Goal: Transaction & Acquisition: Purchase product/service

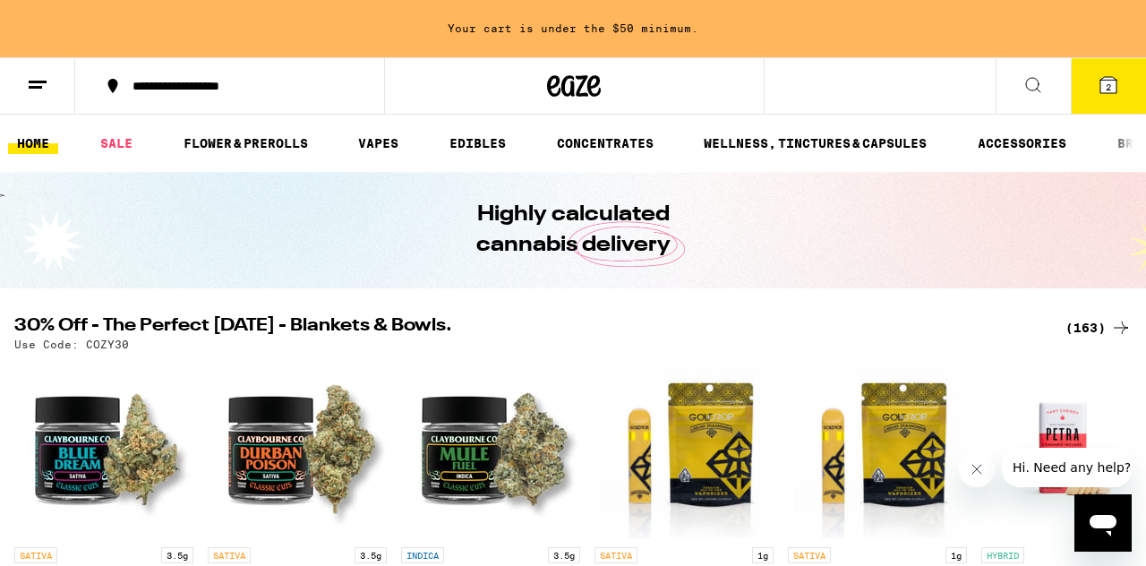
click at [971, 471] on icon "Close message from company" at bounding box center [976, 469] width 14 height 14
click at [1082, 327] on div "(163)" at bounding box center [1098, 327] width 66 height 21
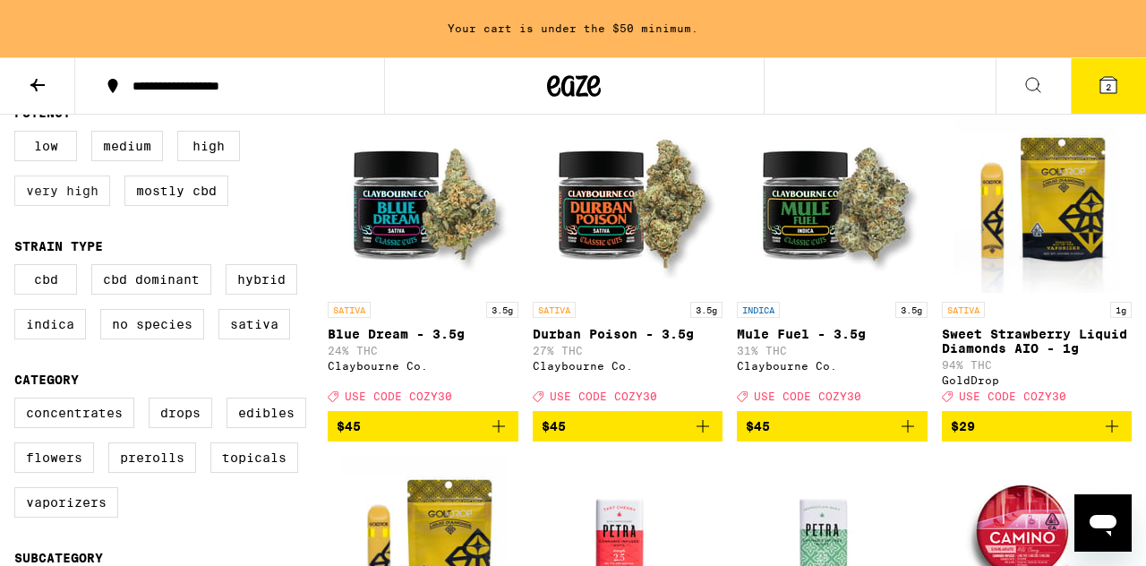
scroll to position [204, 0]
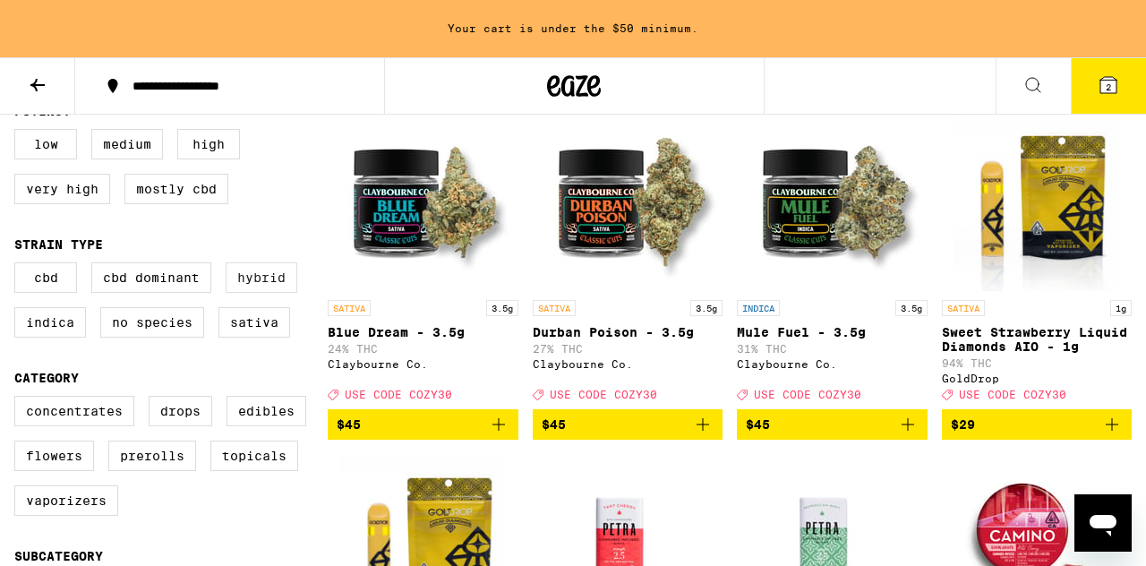
click at [251, 291] on label "Hybrid" at bounding box center [262, 277] width 72 height 30
click at [19, 266] on input "Hybrid" at bounding box center [18, 265] width 1 height 1
checkbox input "true"
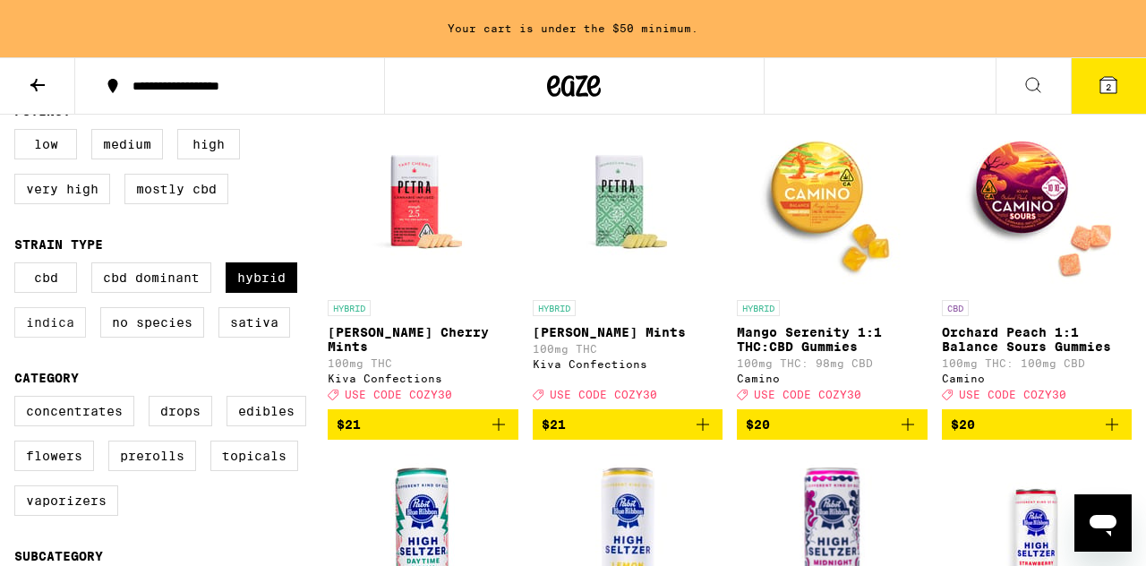
click at [64, 329] on label "Indica" at bounding box center [50, 322] width 72 height 30
click at [19, 266] on input "Indica" at bounding box center [18, 265] width 1 height 1
checkbox input "true"
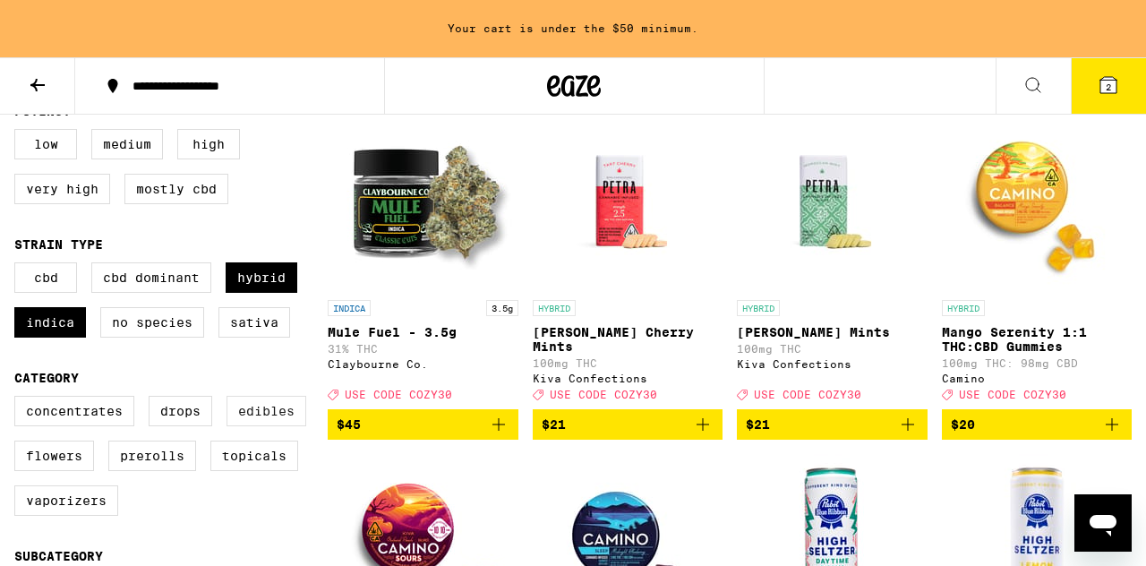
click at [279, 426] on label "Edibles" at bounding box center [266, 411] width 80 height 30
click at [19, 399] on input "Edibles" at bounding box center [18, 398] width 1 height 1
checkbox input "true"
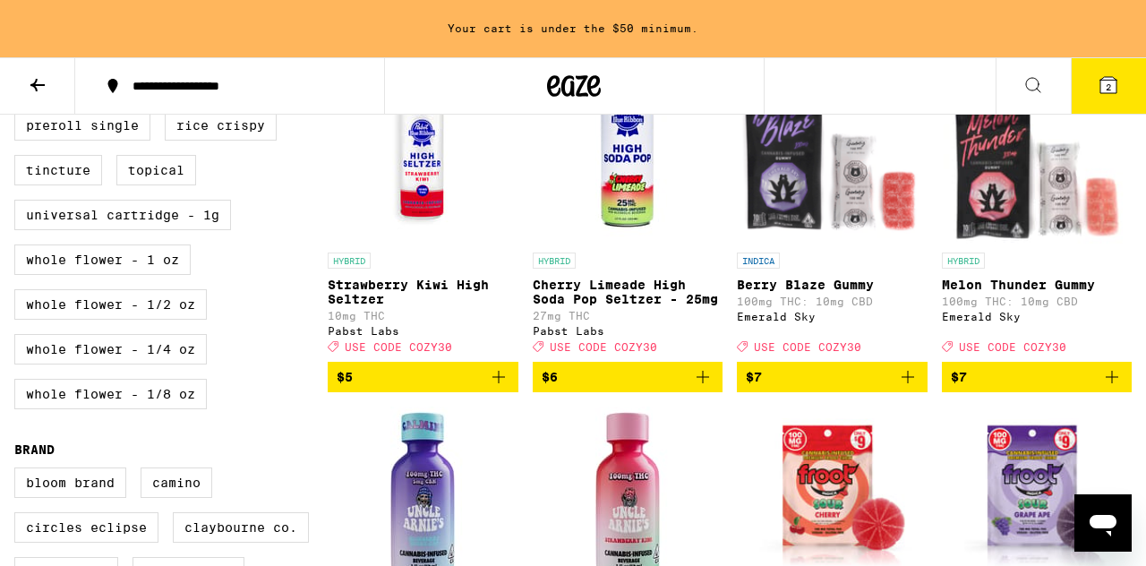
scroll to position [939, 0]
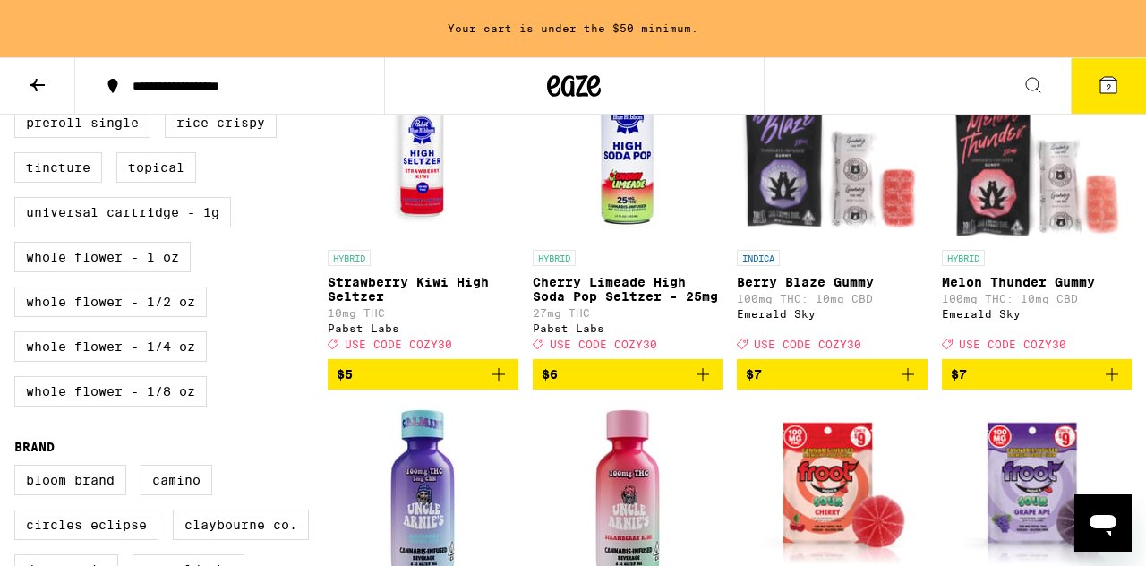
click at [910, 385] on icon "Add to bag" at bounding box center [907, 373] width 21 height 21
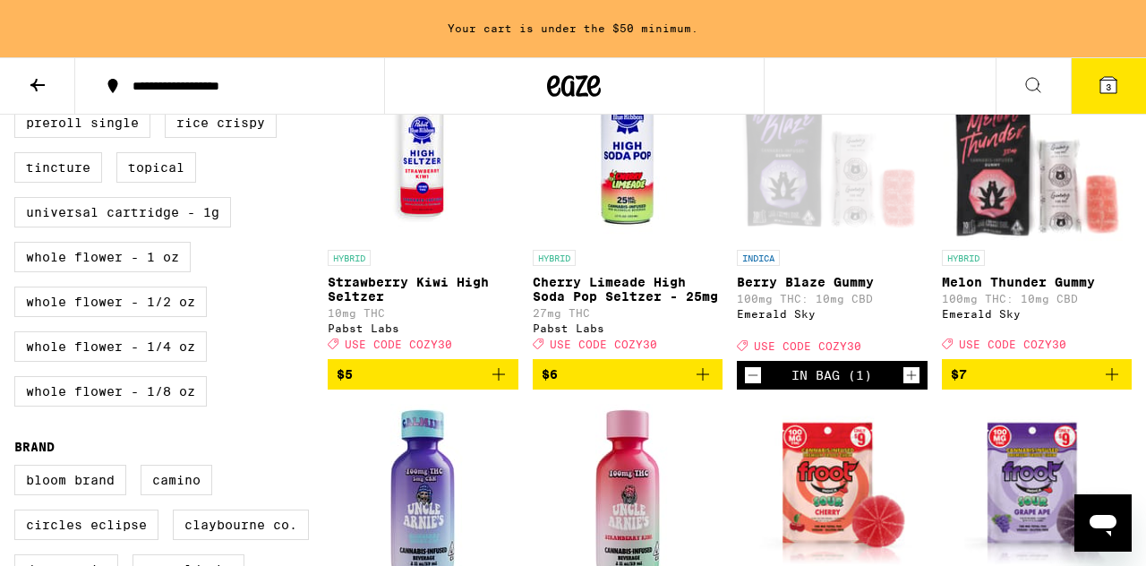
click at [1115, 380] on icon "Add to bag" at bounding box center [1111, 374] width 13 height 13
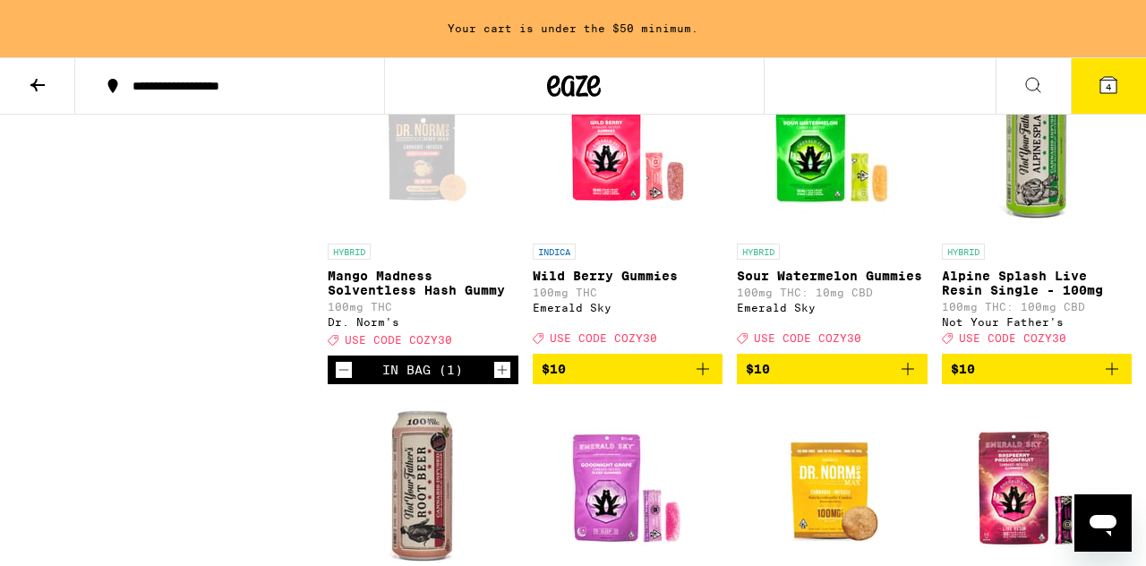
scroll to position [1972, 0]
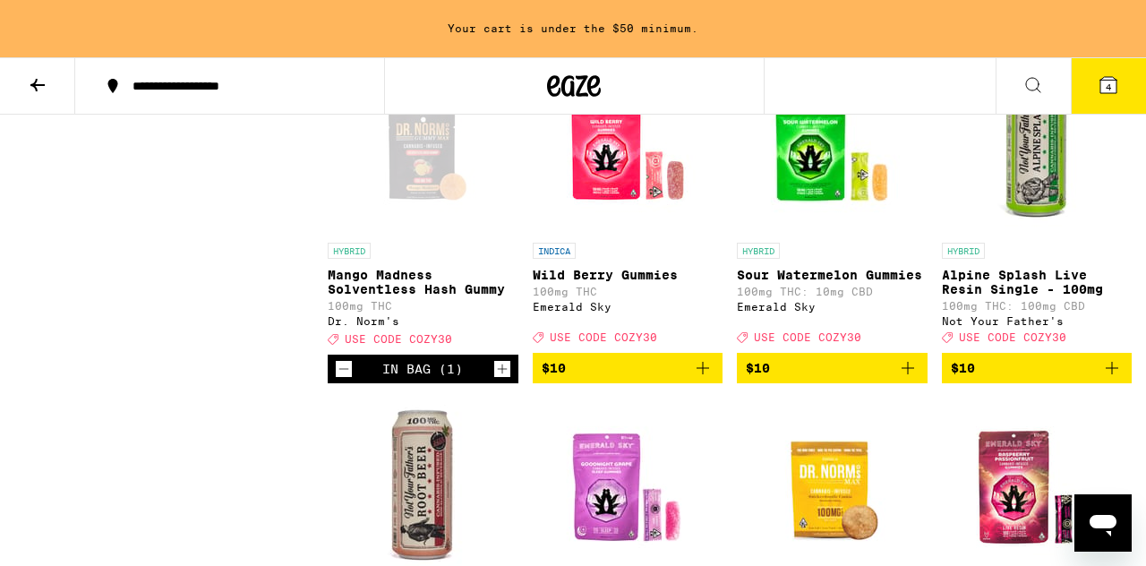
click at [902, 379] on icon "Add to bag" at bounding box center [907, 367] width 21 height 21
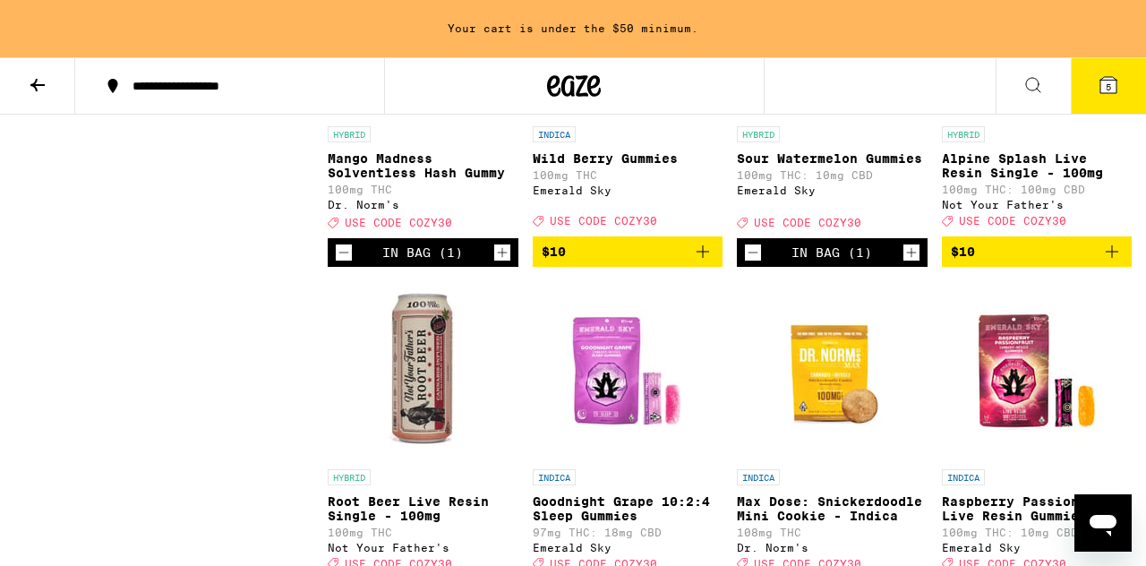
scroll to position [2068, 0]
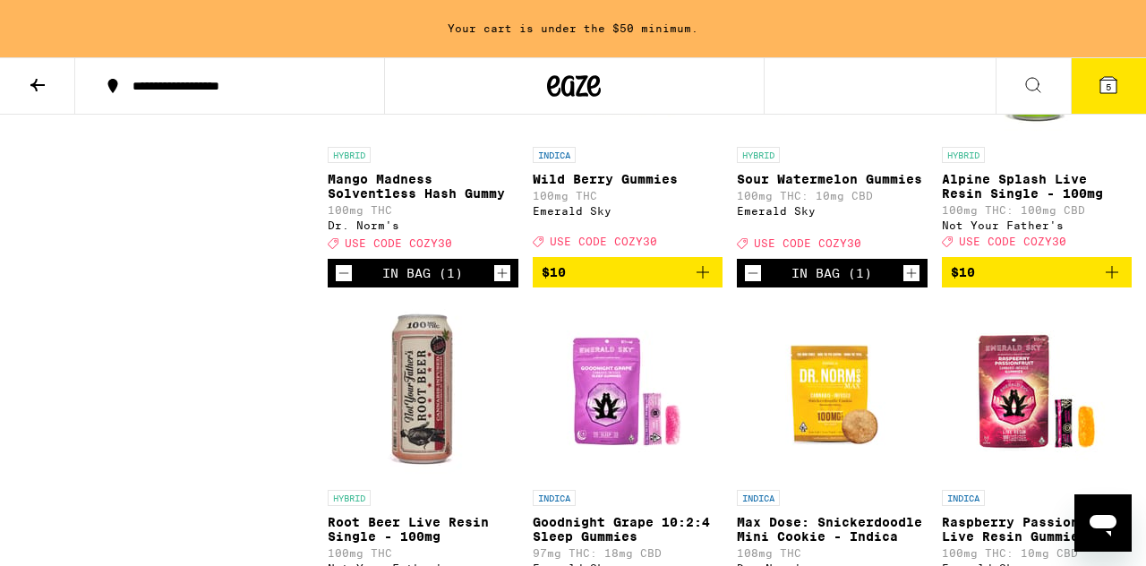
click at [693, 283] on icon "Add to bag" at bounding box center [702, 271] width 21 height 21
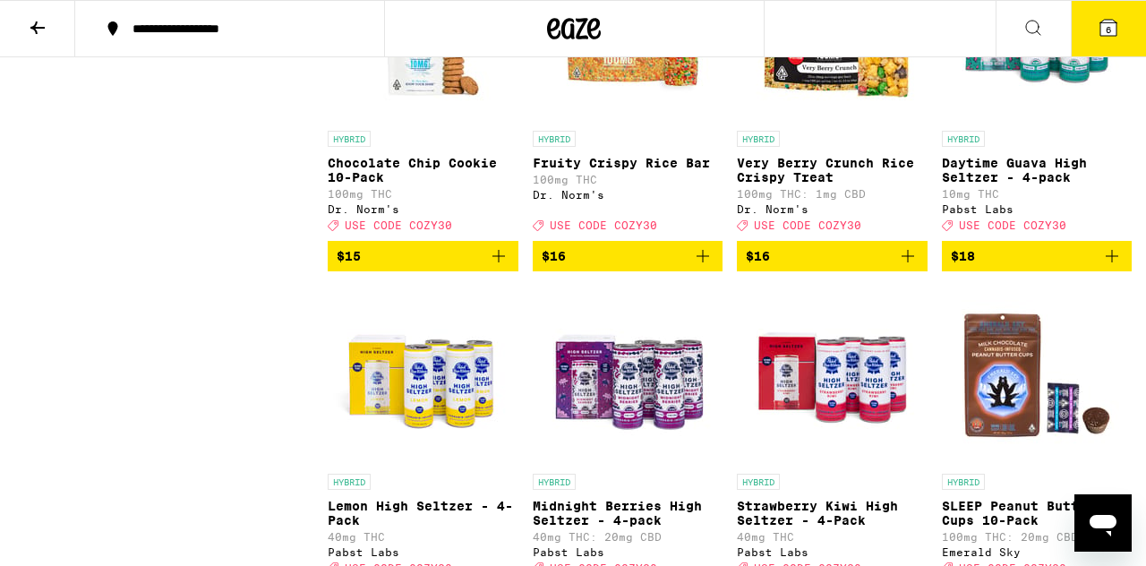
scroll to position [3398, 0]
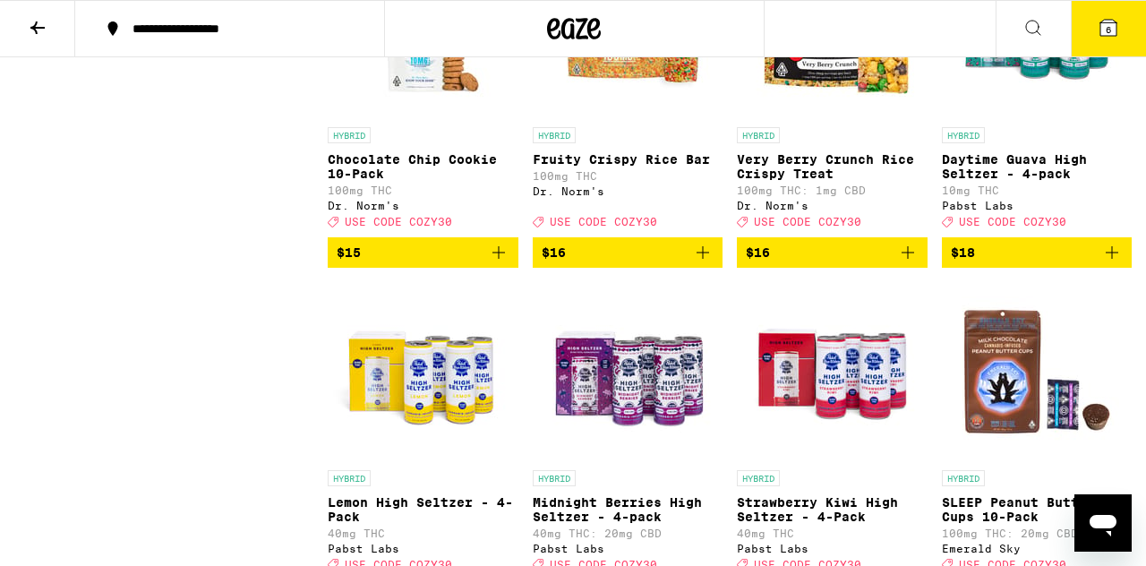
click at [502, 263] on icon "Add to bag" at bounding box center [498, 252] width 21 height 21
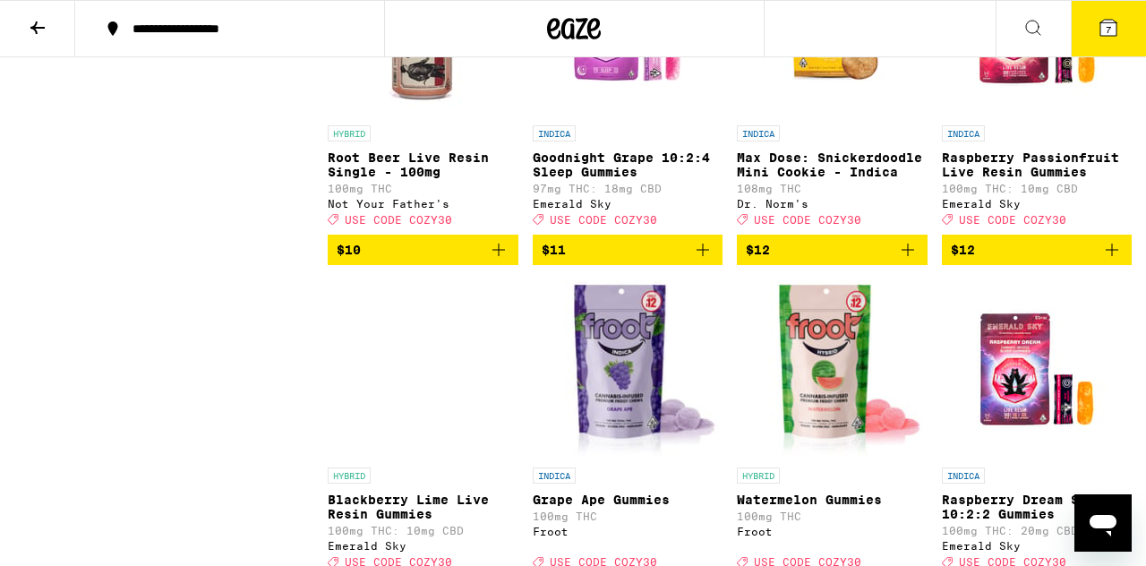
scroll to position [2387, 0]
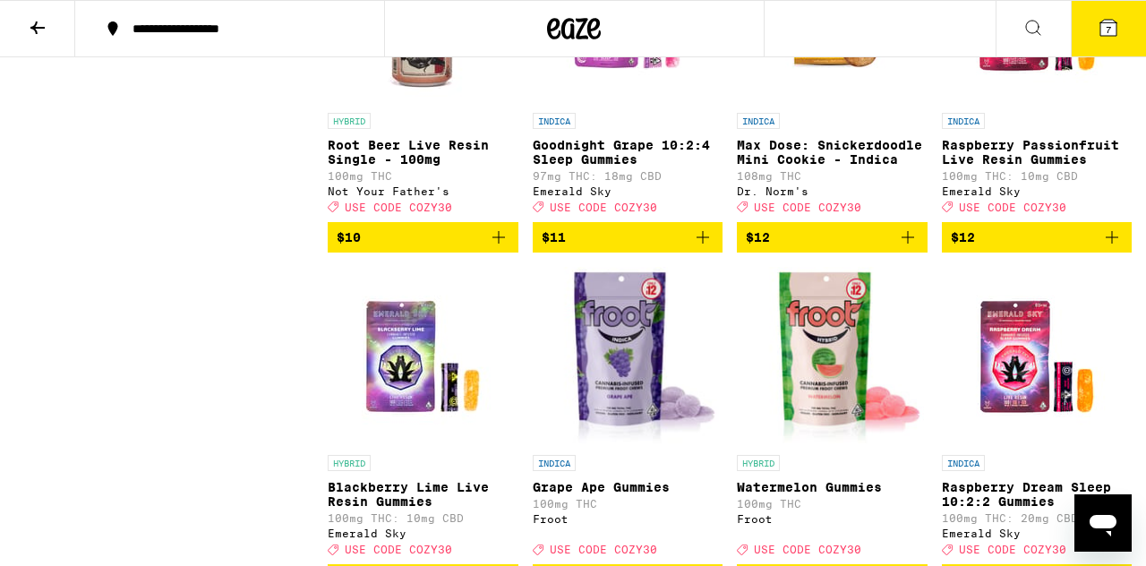
click at [703, 248] on icon "Add to bag" at bounding box center [702, 236] width 21 height 21
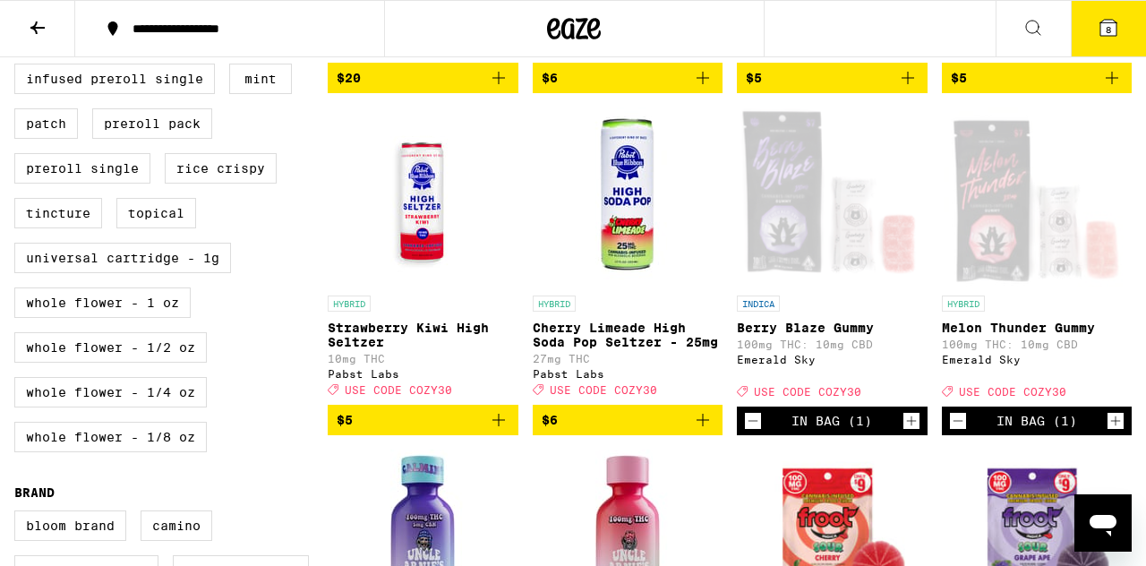
scroll to position [867, 0]
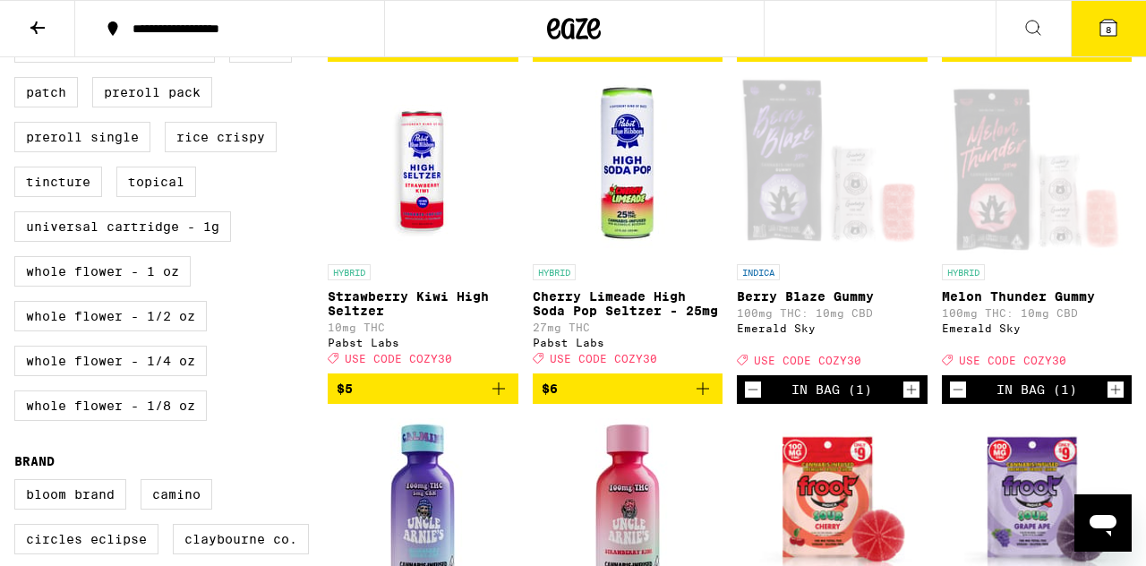
click at [910, 400] on icon "Increment" at bounding box center [911, 389] width 16 height 21
click at [1113, 400] on icon "Increment" at bounding box center [1115, 389] width 16 height 21
click at [1096, 29] on button "10" at bounding box center [1107, 28] width 75 height 55
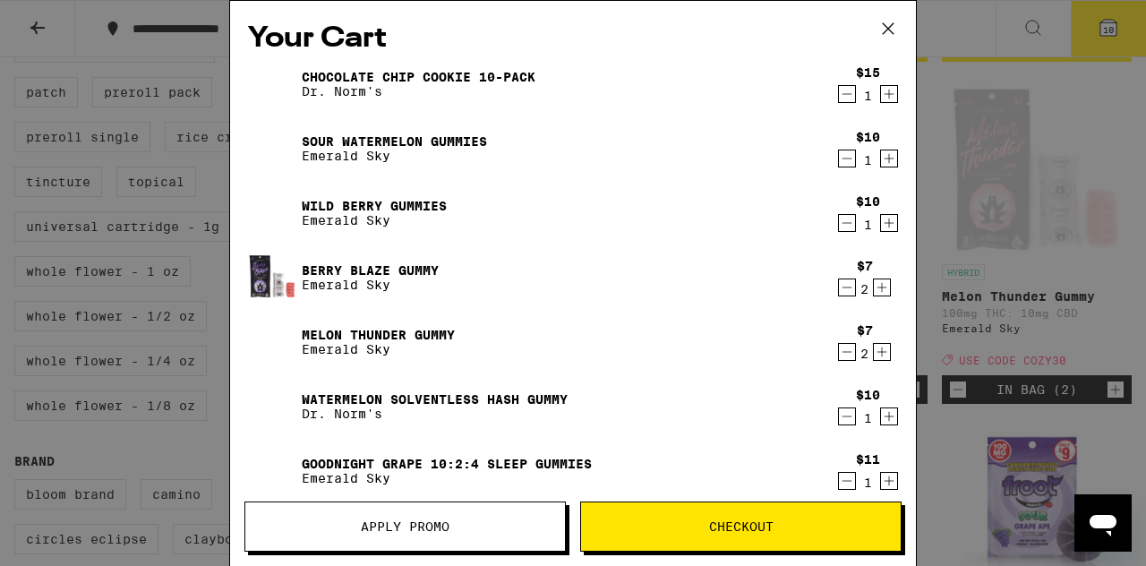
click at [890, 29] on icon at bounding box center [887, 28] width 27 height 27
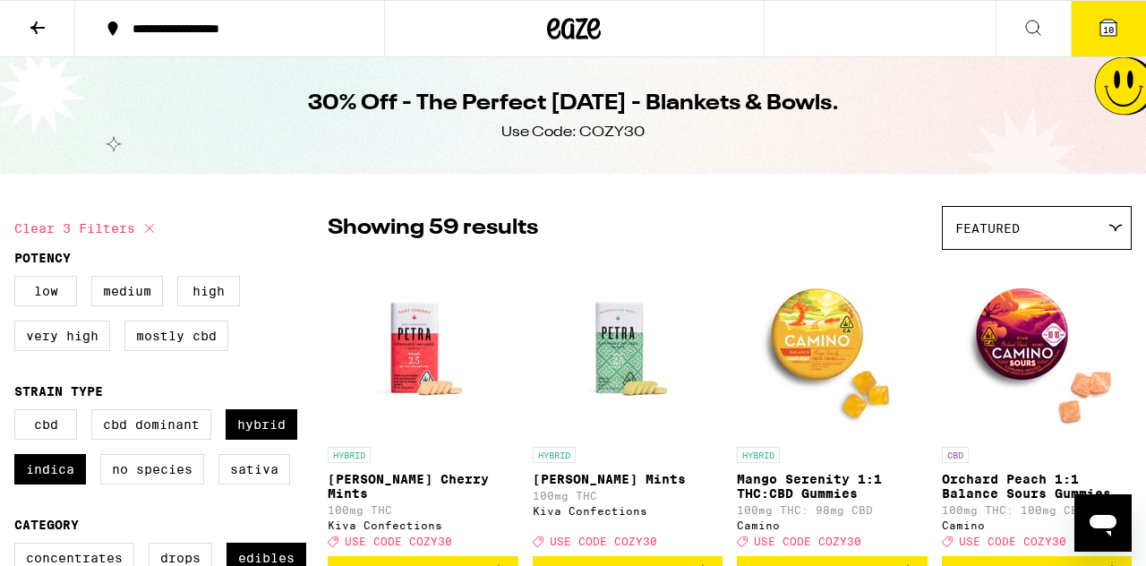
click at [1105, 25] on span "10" at bounding box center [1108, 29] width 11 height 11
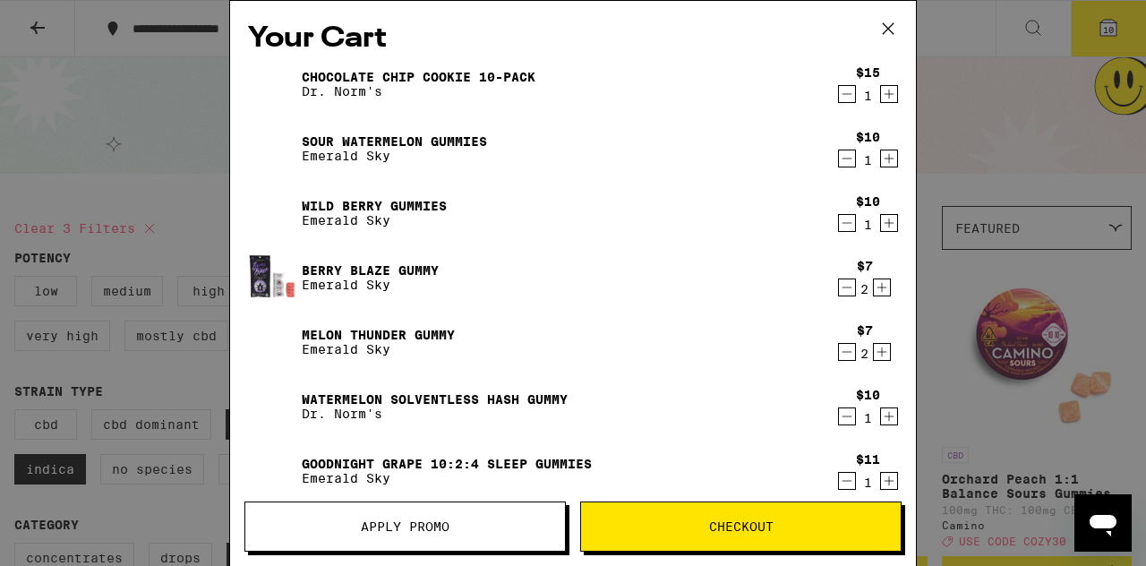
click at [343, 530] on span "Apply Promo" at bounding box center [405, 526] width 320 height 13
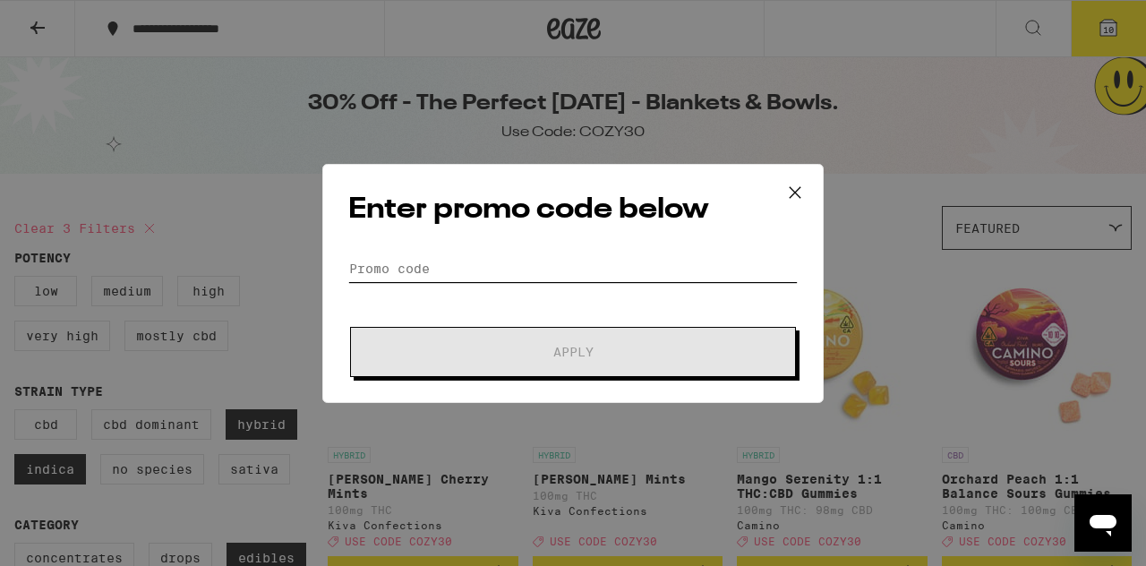
click at [450, 274] on input "Promo Code" at bounding box center [572, 268] width 449 height 27
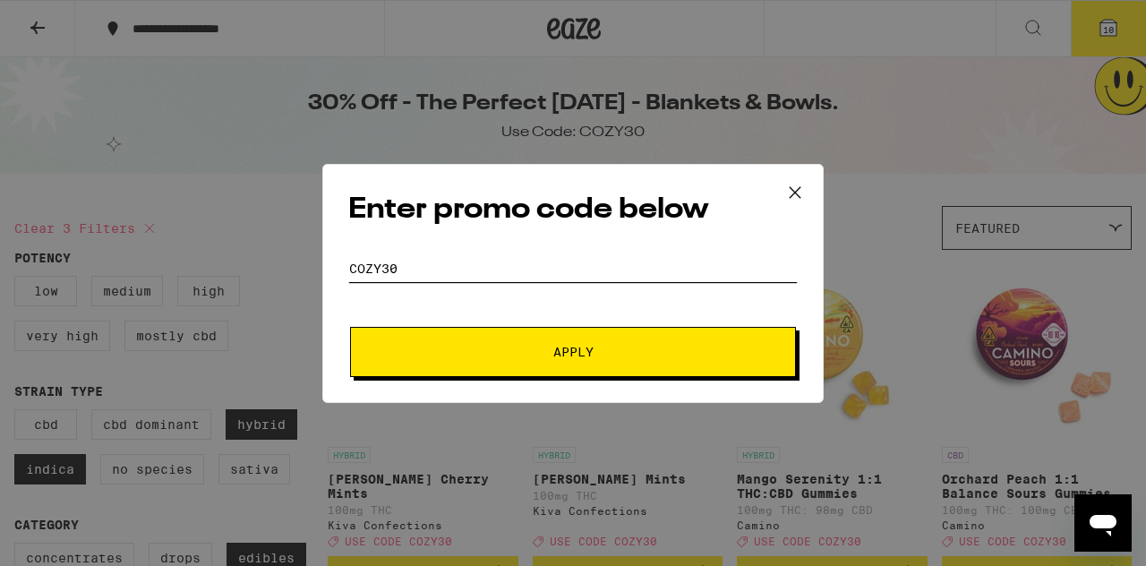
type input "COZY30"
click at [495, 358] on button "Apply" at bounding box center [573, 352] width 446 height 50
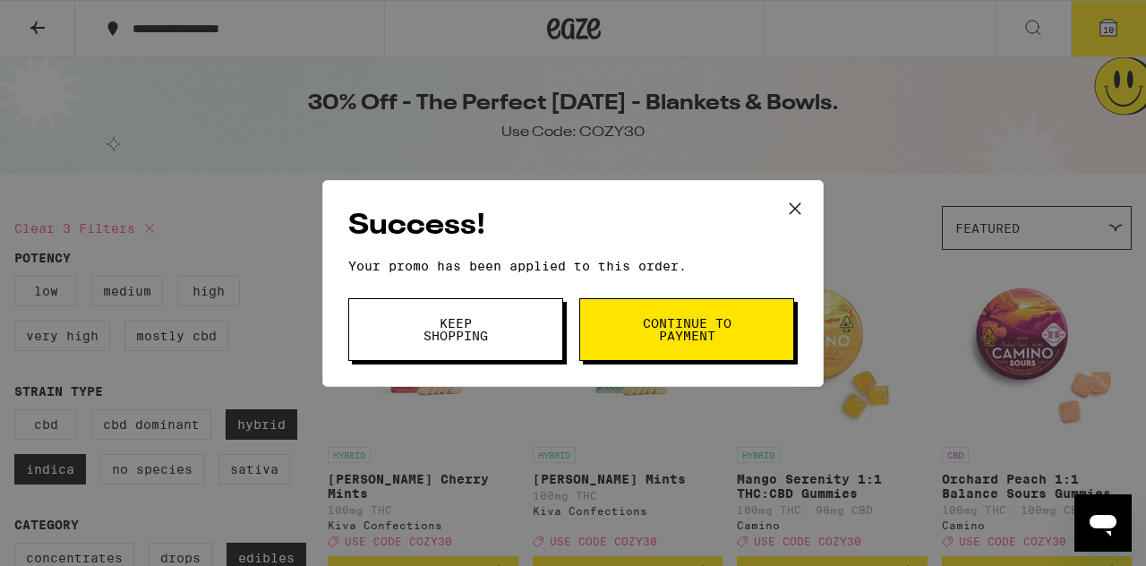
click at [639, 337] on button "Continue to payment" at bounding box center [686, 329] width 215 height 63
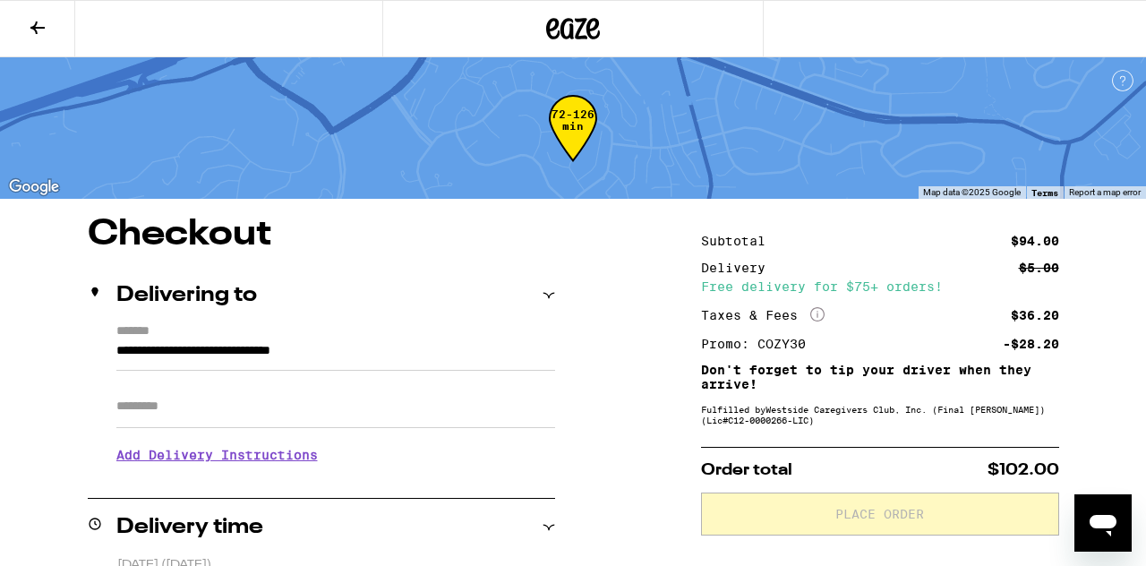
click at [38, 23] on icon at bounding box center [37, 27] width 21 height 21
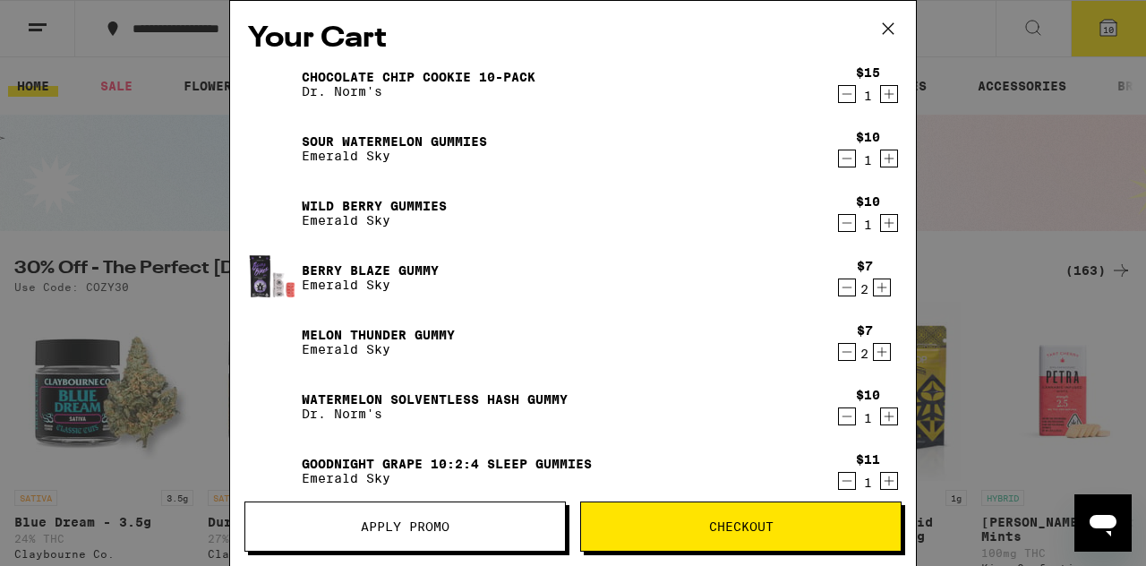
click at [887, 34] on icon at bounding box center [887, 28] width 27 height 27
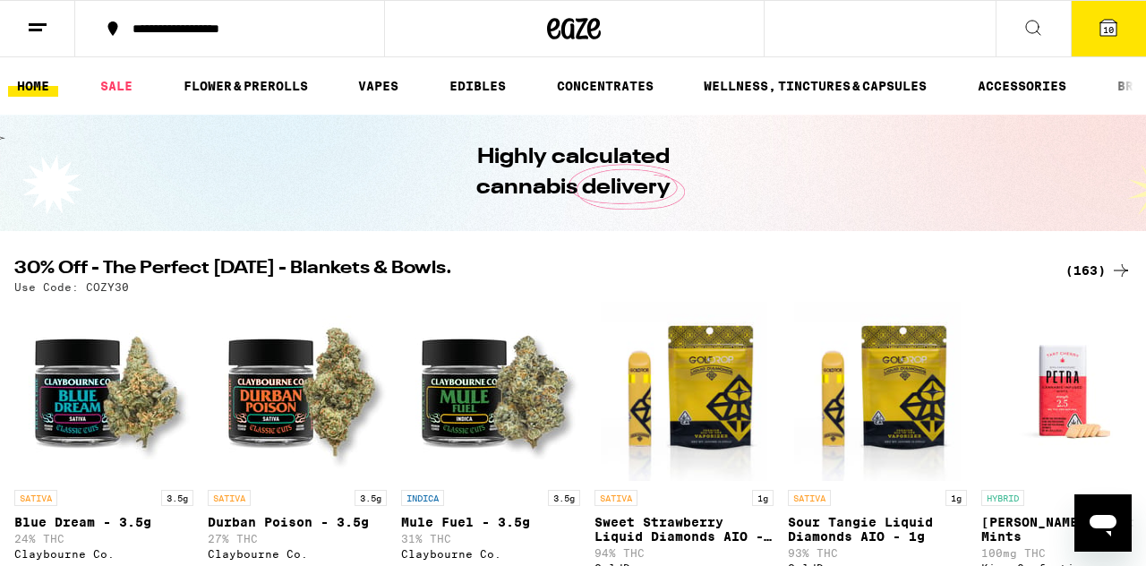
click at [1092, 30] on button "10" at bounding box center [1107, 28] width 75 height 55
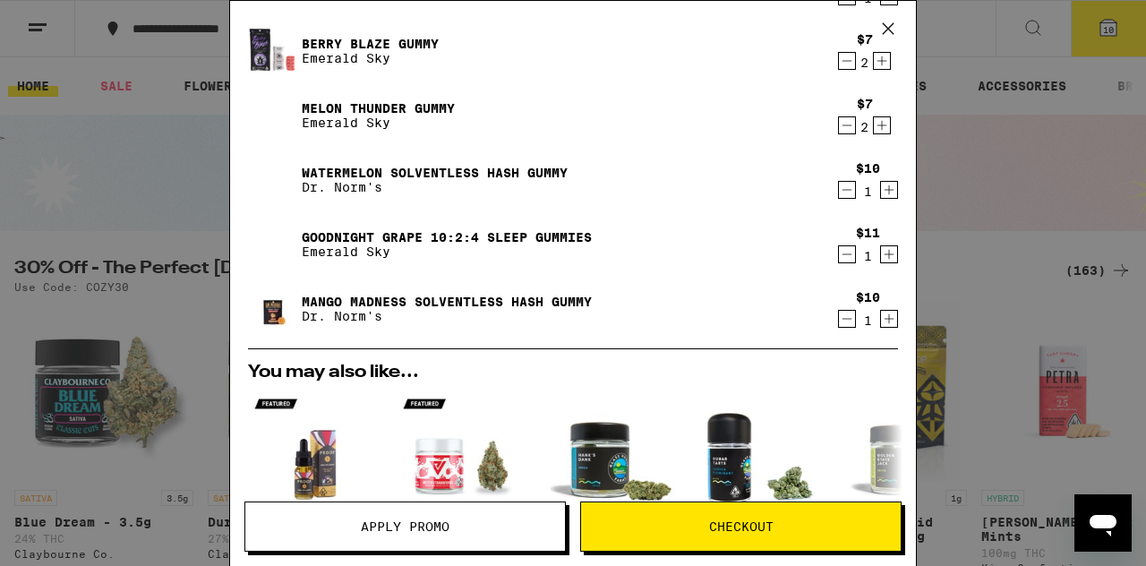
scroll to position [228, 0]
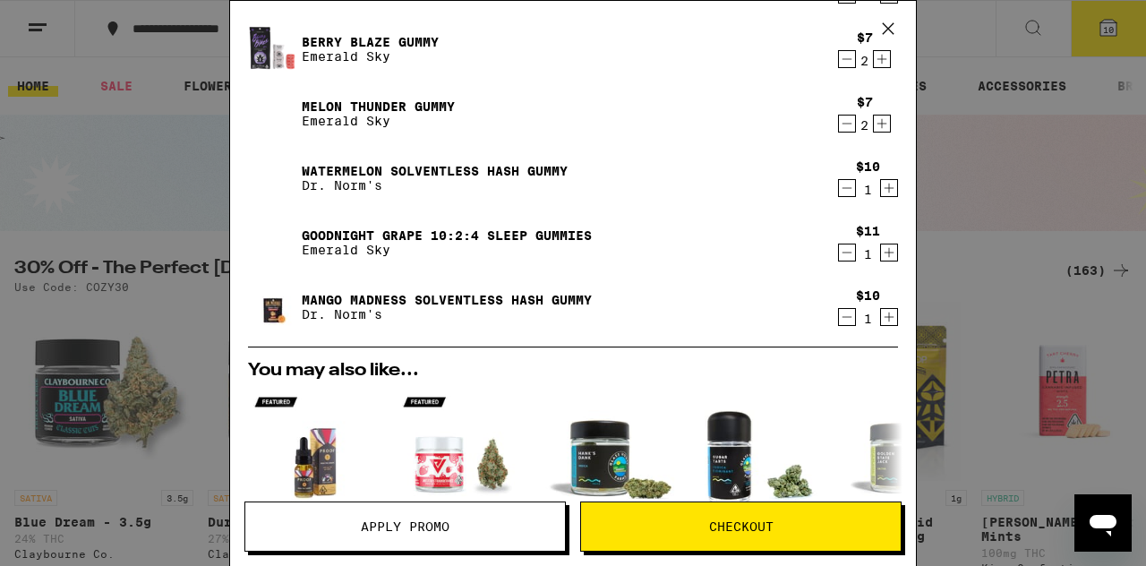
click at [845, 320] on icon "Decrement" at bounding box center [847, 316] width 16 height 21
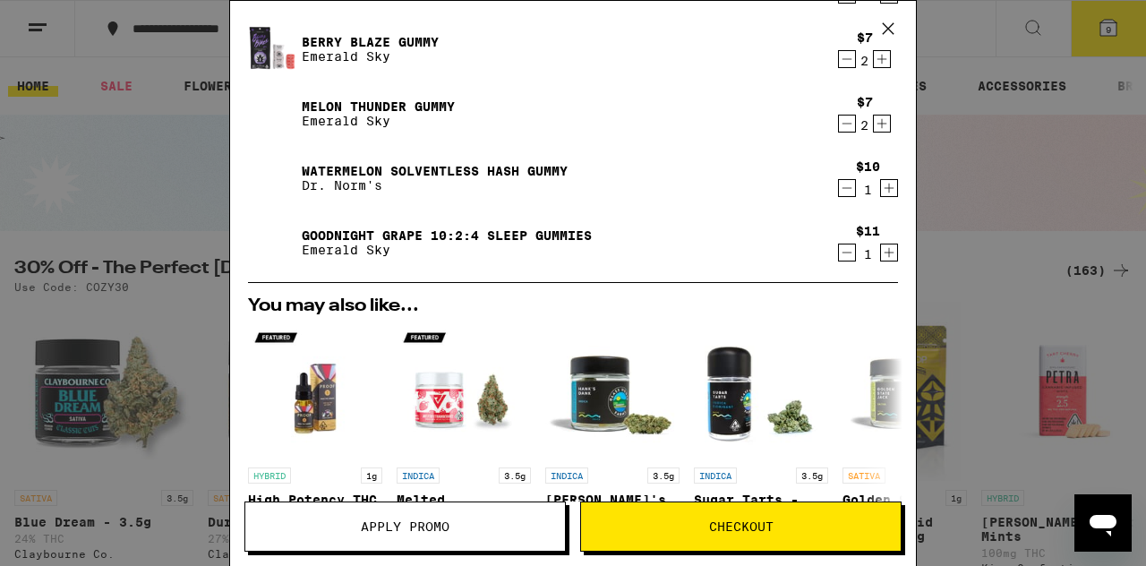
click at [845, 191] on icon "Decrement" at bounding box center [847, 187] width 16 height 21
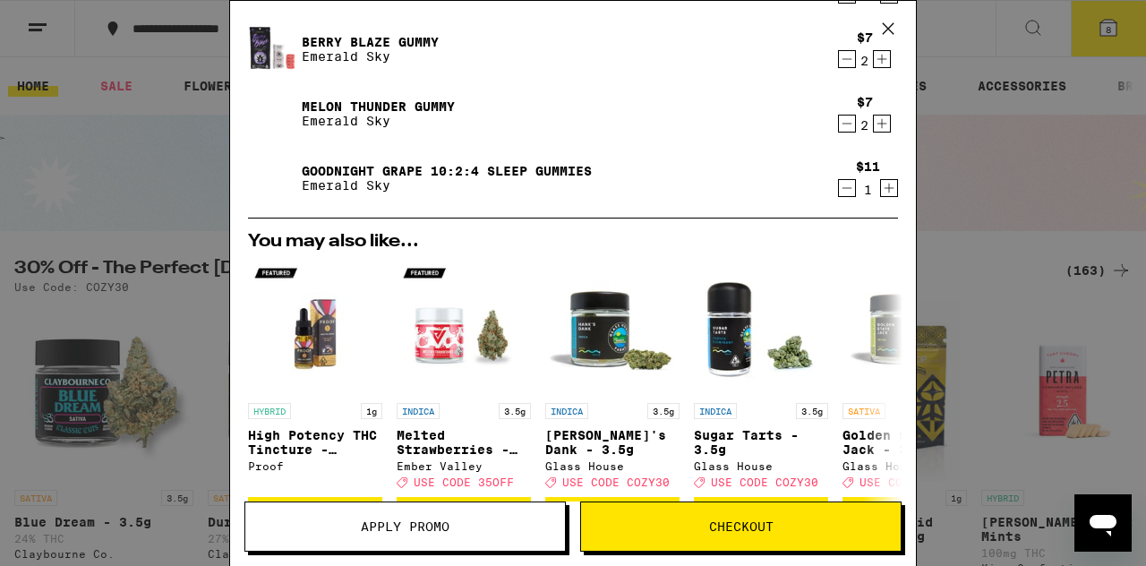
click at [697, 532] on span "Checkout" at bounding box center [741, 526] width 320 height 13
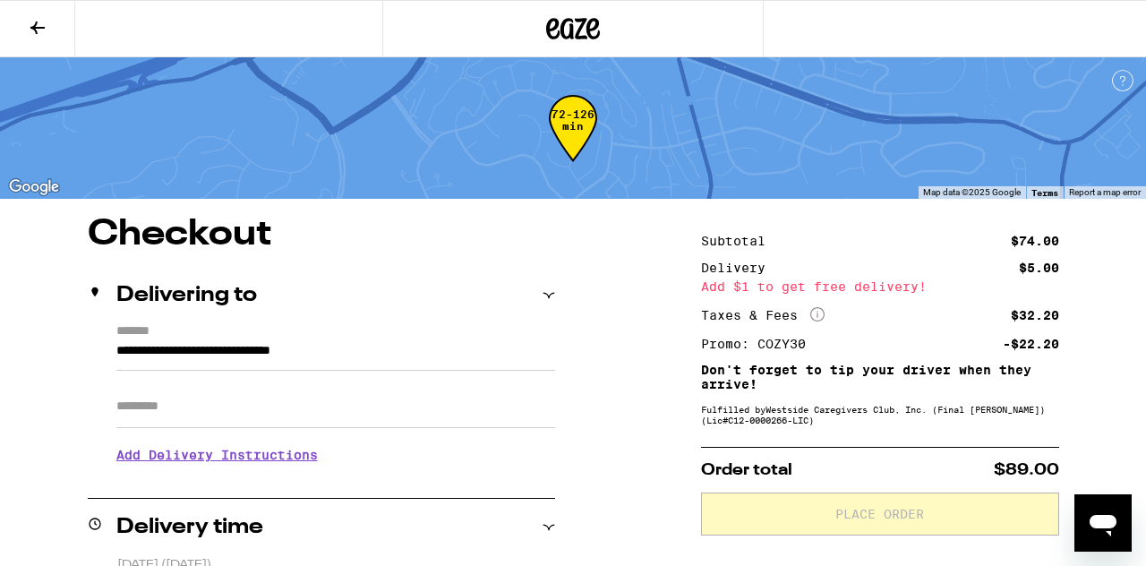
click at [40, 28] on icon at bounding box center [37, 27] width 14 height 13
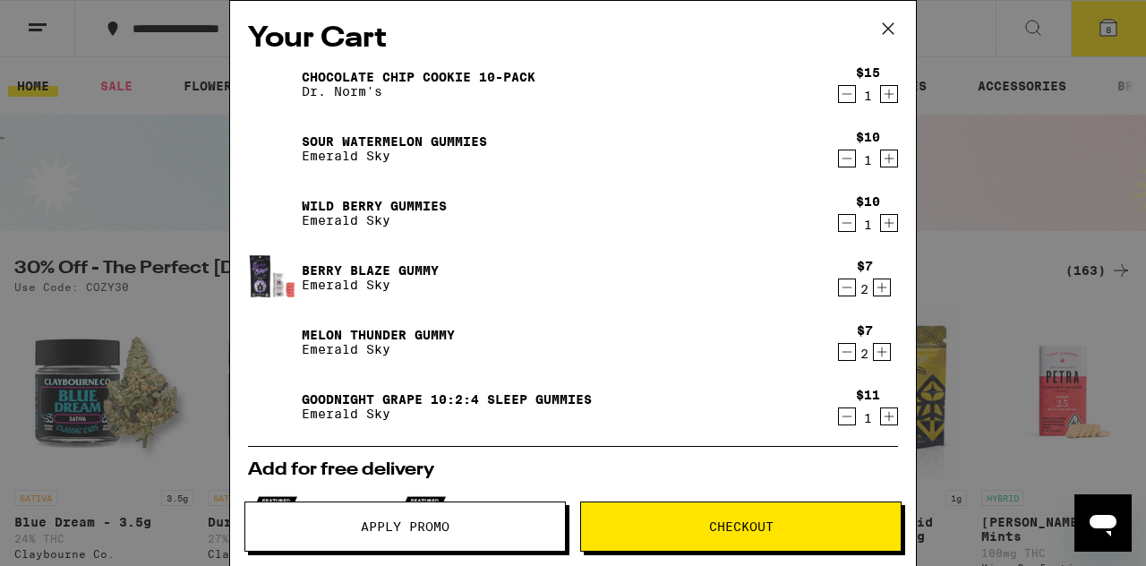
click at [882, 30] on icon at bounding box center [887, 28] width 27 height 27
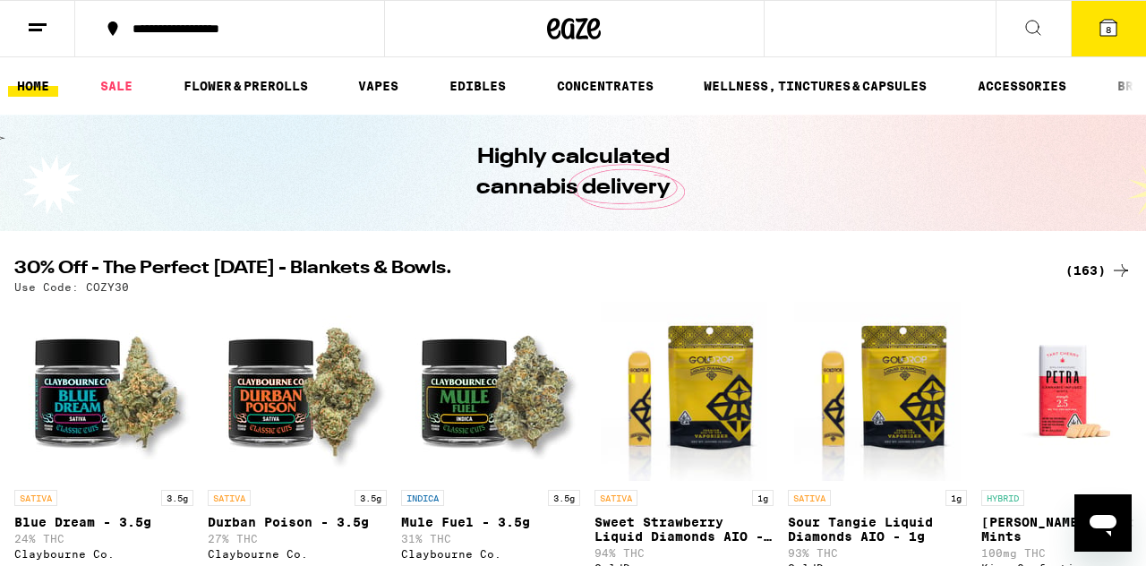
click at [1092, 267] on div "(163)" at bounding box center [1098, 270] width 66 height 21
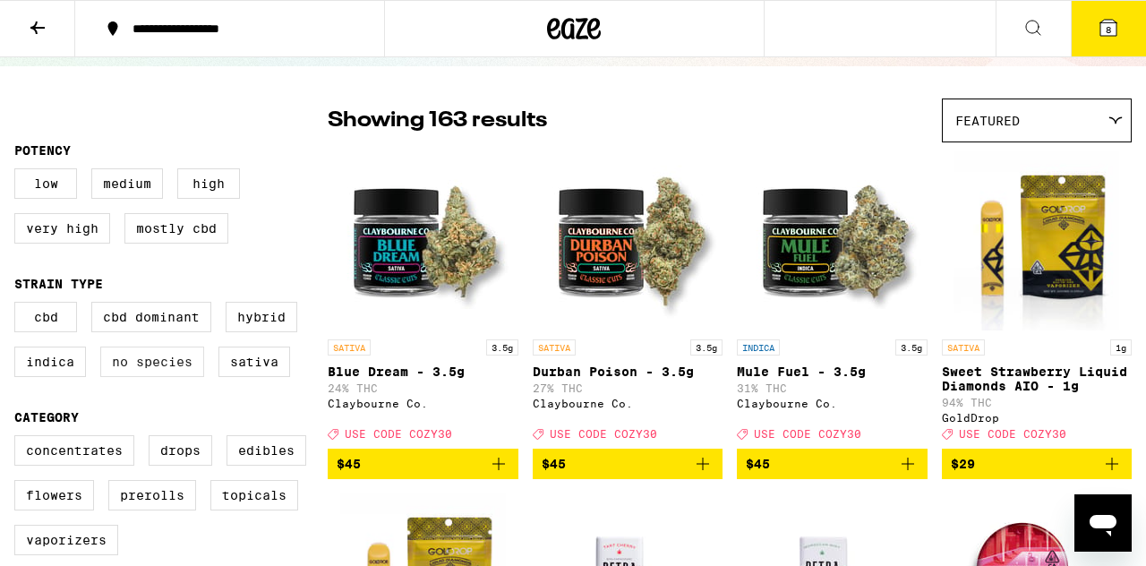
scroll to position [109, 0]
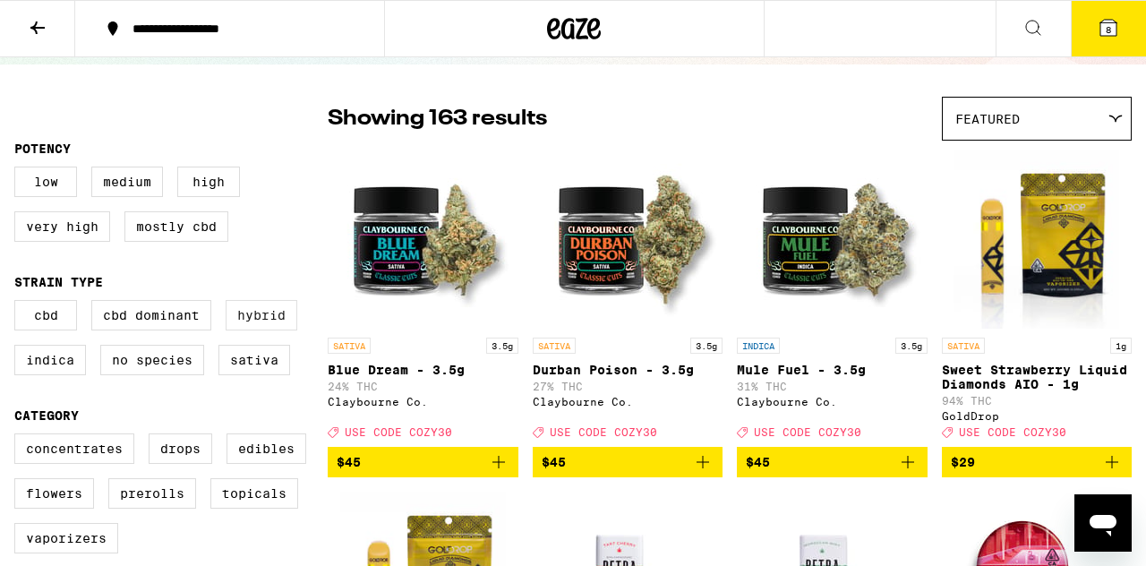
click at [273, 322] on label "Hybrid" at bounding box center [262, 315] width 72 height 30
click at [19, 303] on input "Hybrid" at bounding box center [18, 303] width 1 height 1
checkbox input "true"
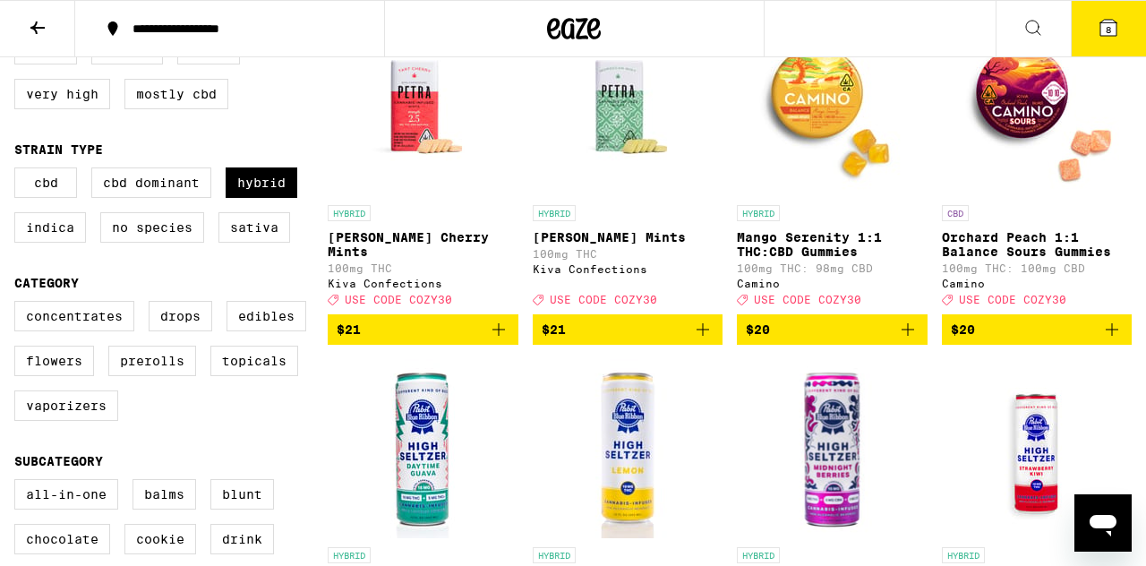
scroll to position [244, 0]
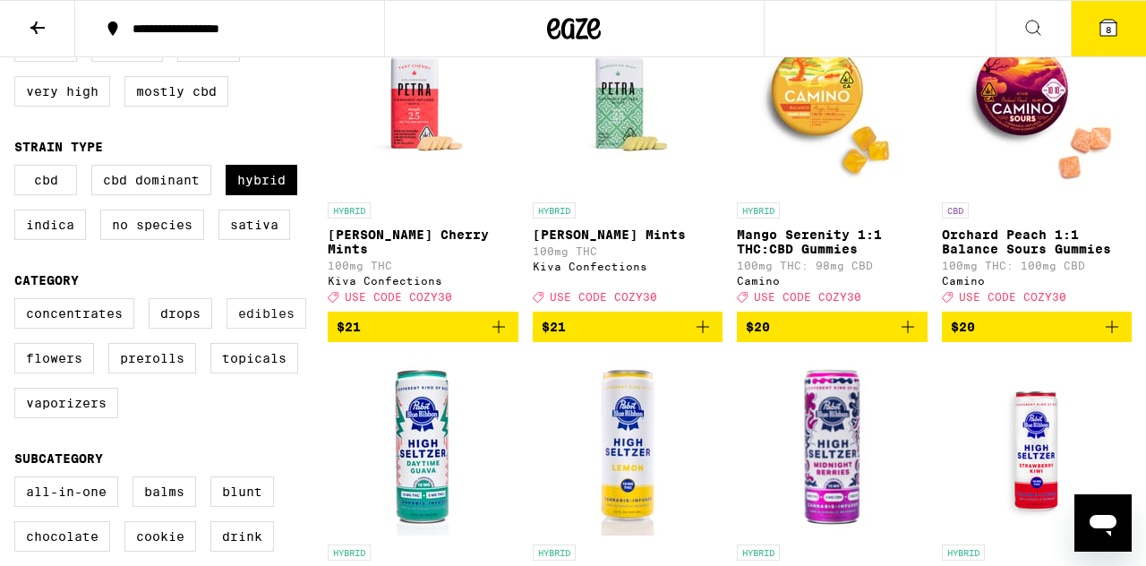
click at [258, 328] on label "Edibles" at bounding box center [266, 313] width 80 height 30
click at [19, 302] on input "Edibles" at bounding box center [18, 301] width 1 height 1
checkbox input "true"
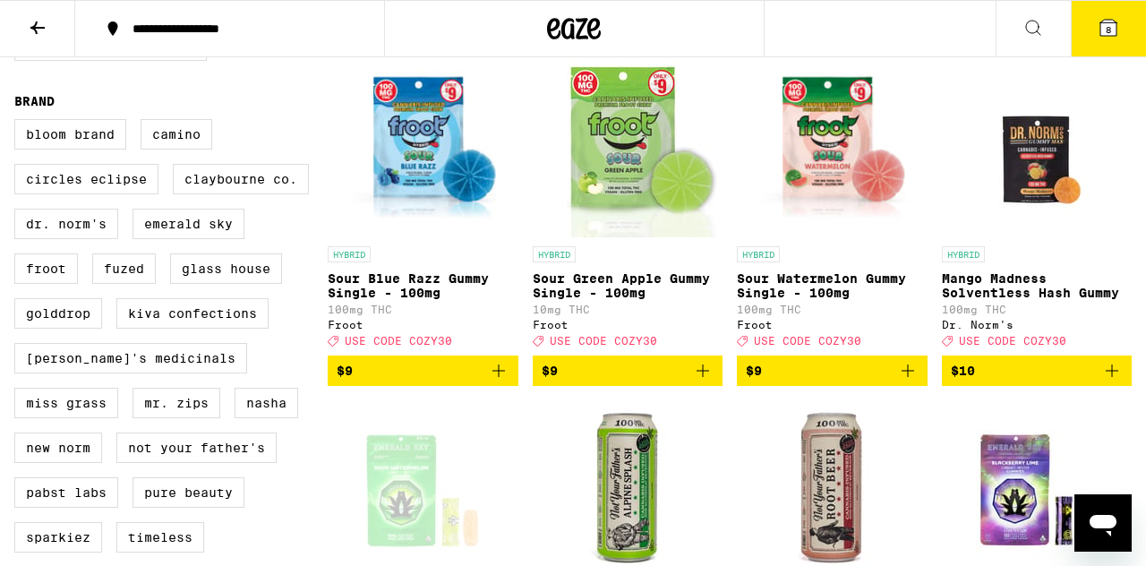
scroll to position [1223, 0]
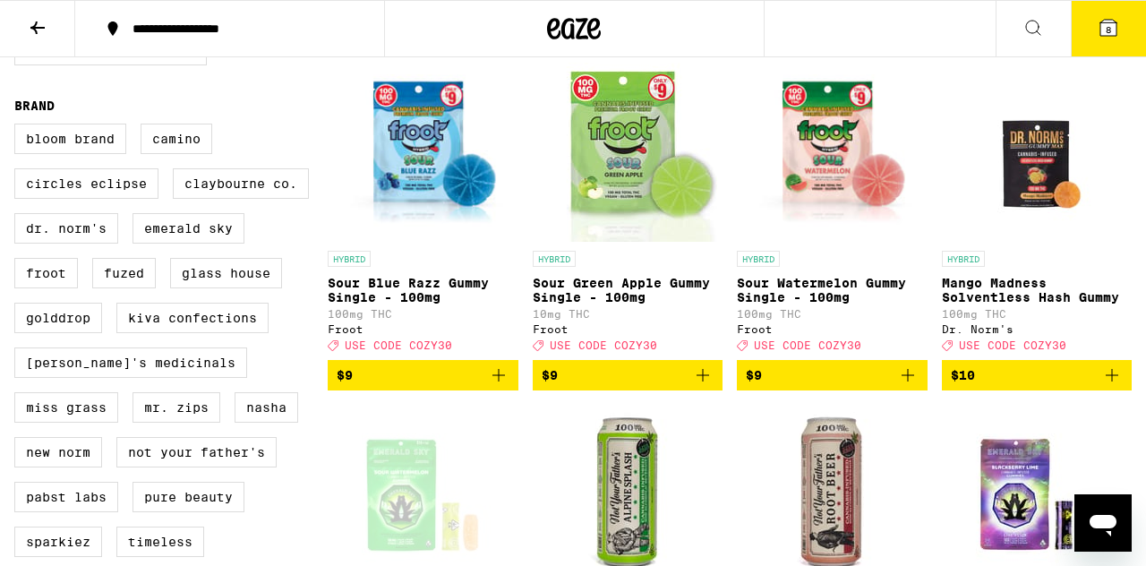
click at [499, 381] on icon "Add to bag" at bounding box center [498, 375] width 13 height 13
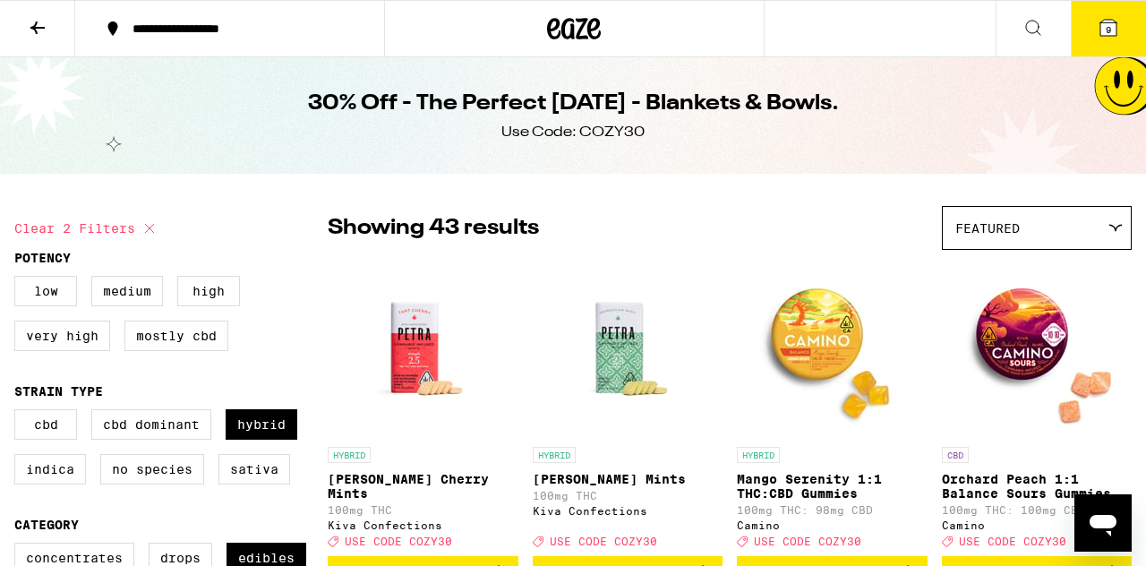
scroll to position [0, 0]
click at [1112, 27] on icon at bounding box center [1108, 28] width 16 height 16
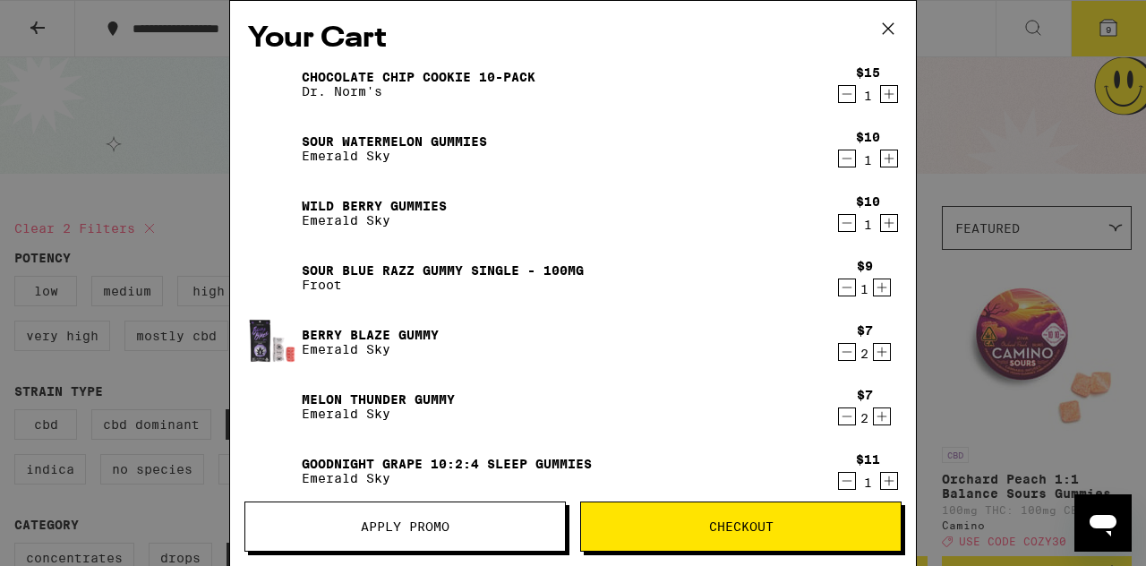
click at [698, 524] on span "Checkout" at bounding box center [741, 526] width 320 height 13
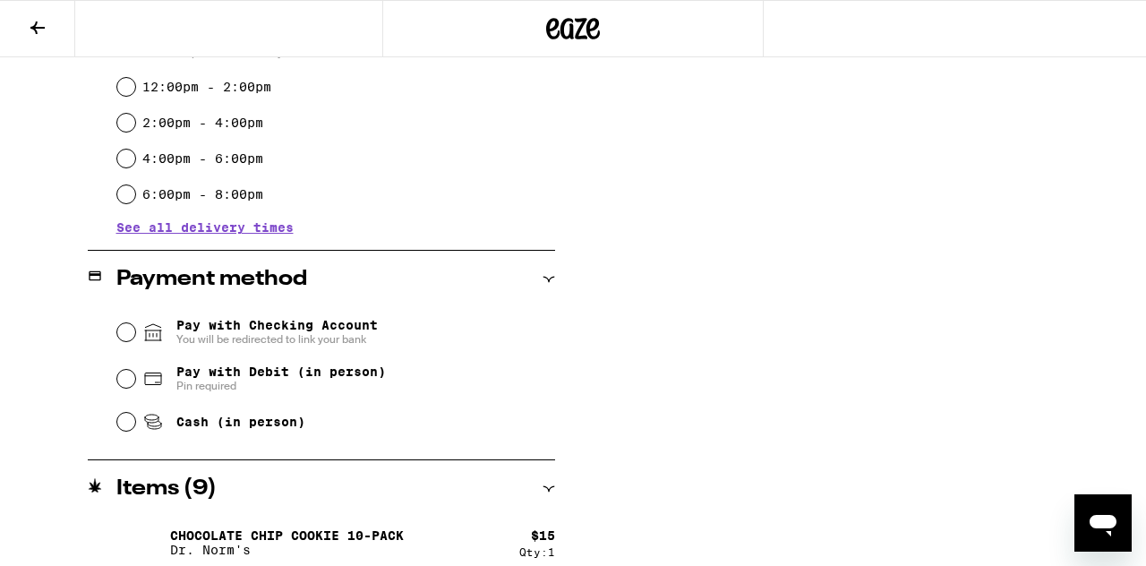
scroll to position [552, 0]
click at [127, 424] on input "Cash (in person)" at bounding box center [126, 421] width 18 height 18
radio input "true"
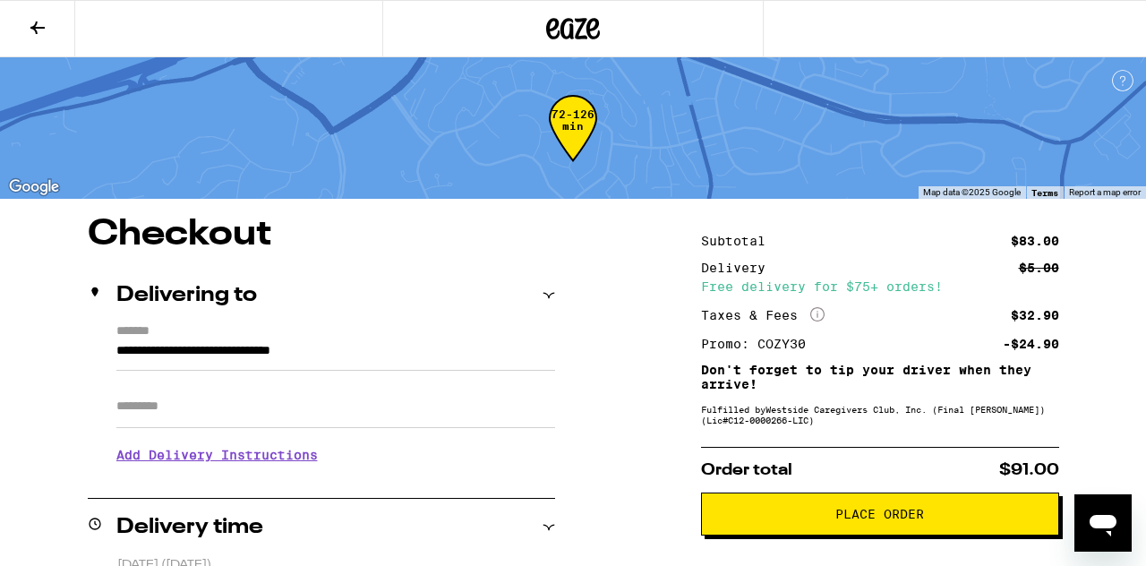
scroll to position [0, 0]
click at [29, 24] on icon at bounding box center [37, 27] width 21 height 21
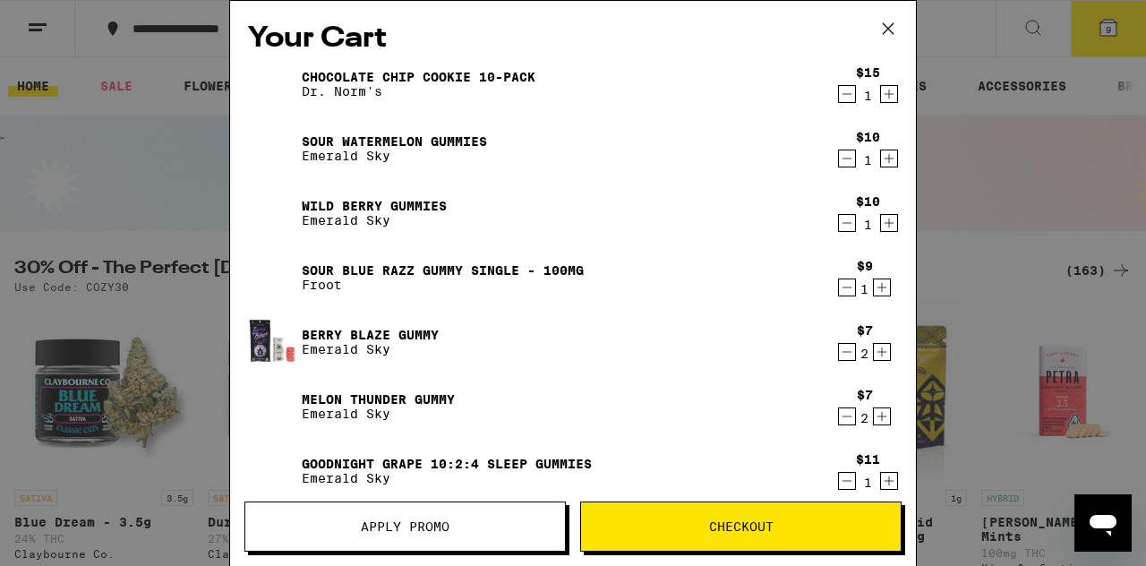
click at [885, 34] on icon at bounding box center [887, 28] width 27 height 27
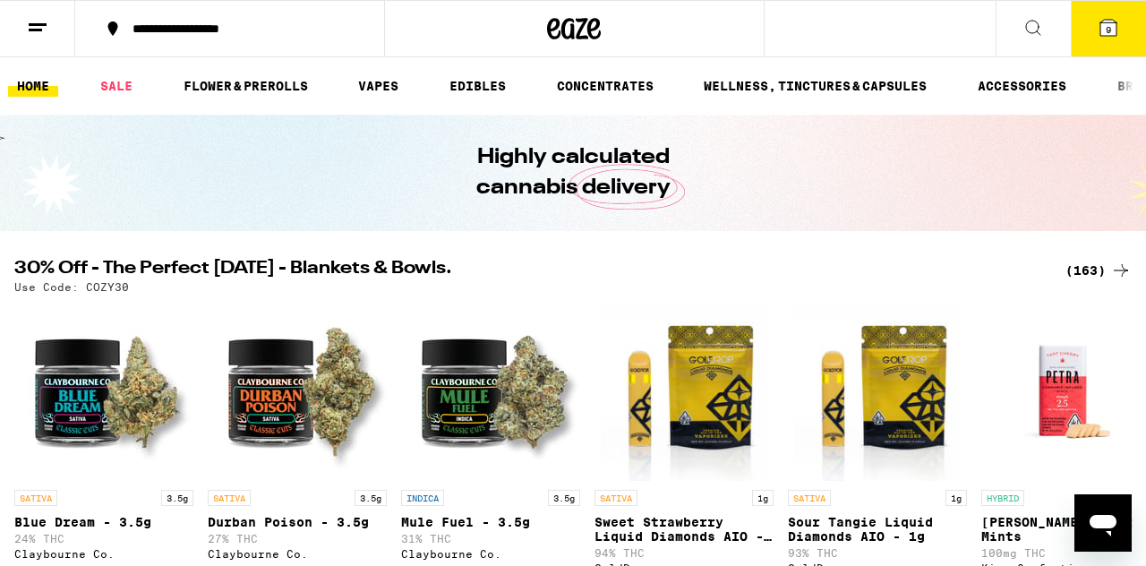
click at [1096, 40] on button "9" at bounding box center [1107, 28] width 75 height 55
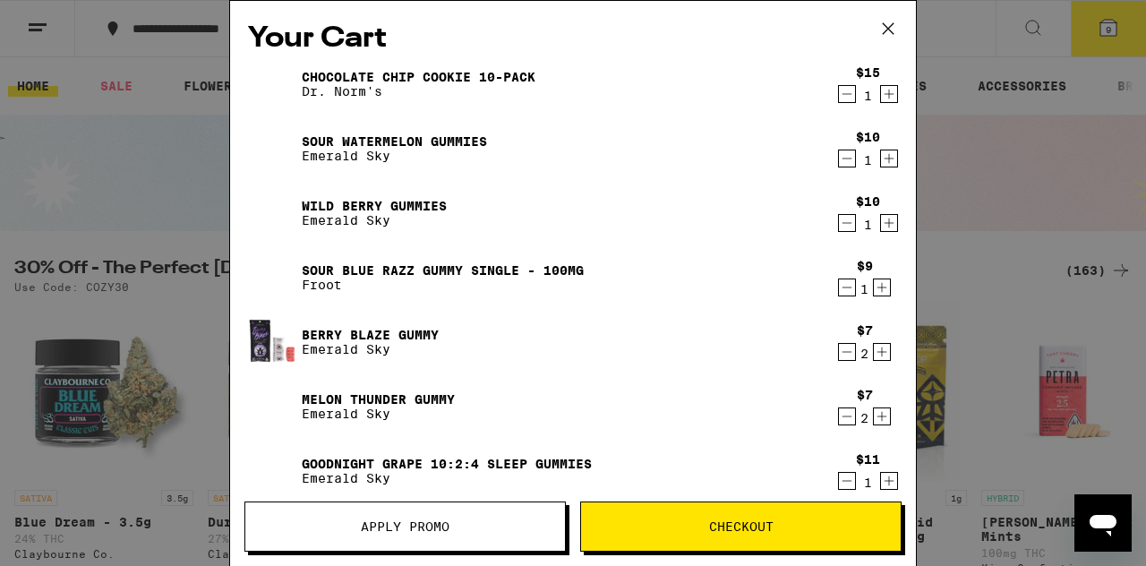
click at [715, 525] on span "Checkout" at bounding box center [741, 526] width 64 height 13
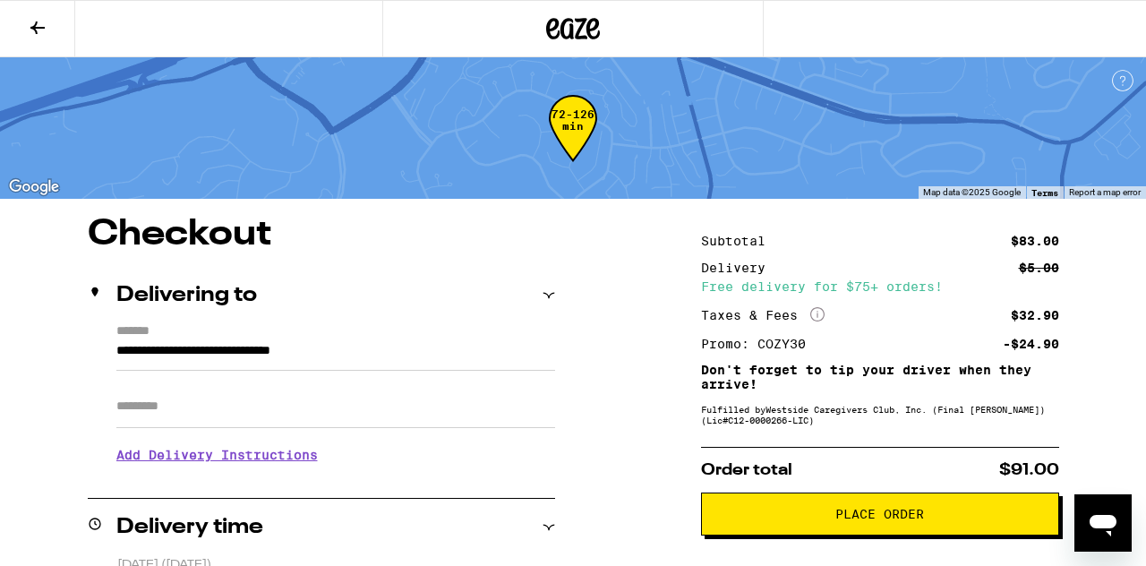
click at [804, 518] on span "Place Order" at bounding box center [880, 513] width 328 height 13
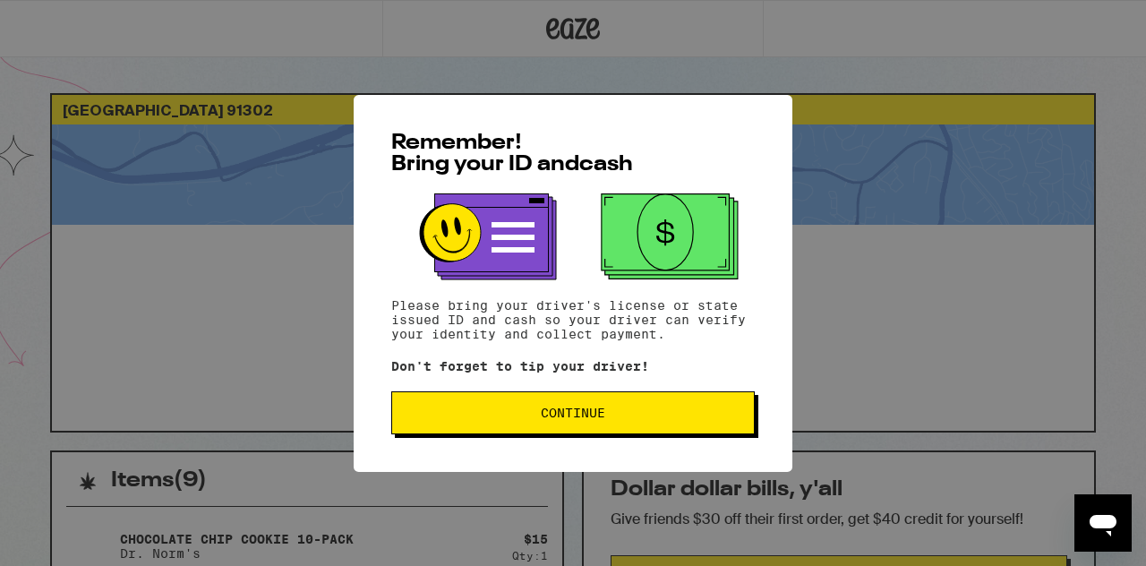
click at [632, 411] on span "Continue" at bounding box center [572, 412] width 333 height 13
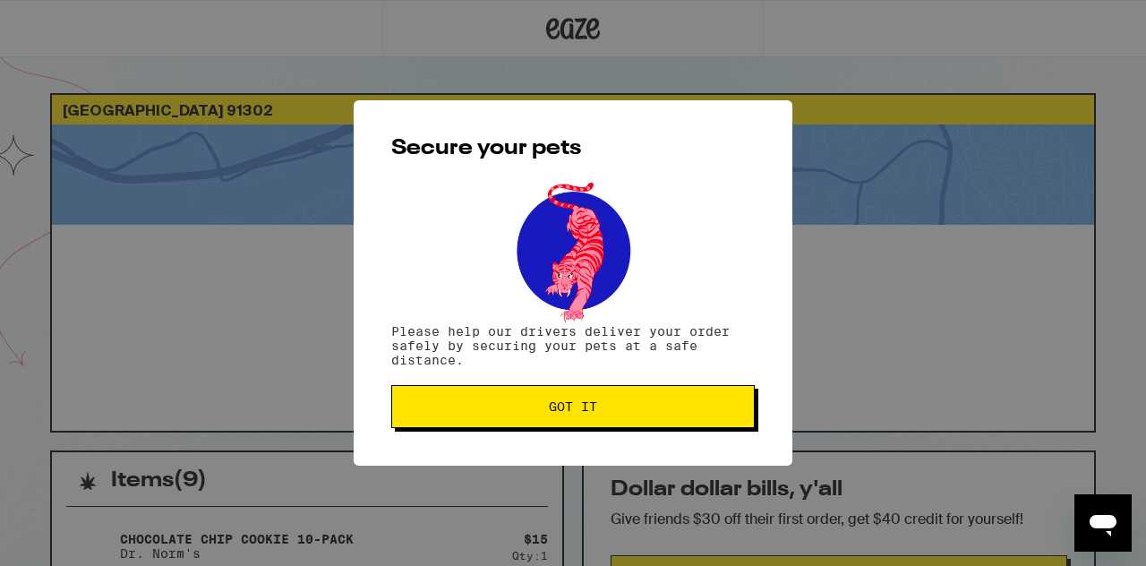
click at [632, 411] on span "Got it" at bounding box center [572, 406] width 333 height 13
